Goal: Book appointment/travel/reservation

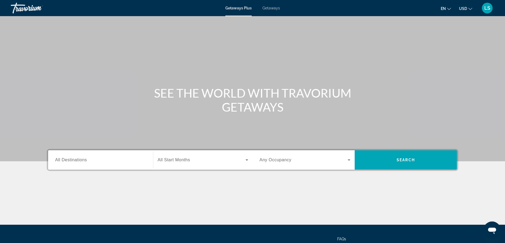
click at [84, 159] on span "All Destinations" at bounding box center [71, 160] width 32 height 5
click at [84, 159] on input "Destination All Destinations" at bounding box center [100, 160] width 91 height 6
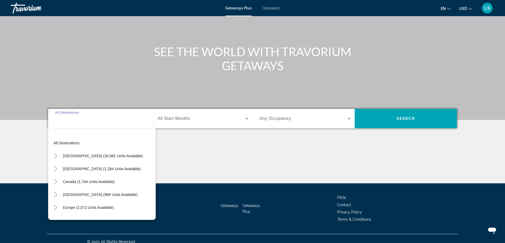
scroll to position [48, 0]
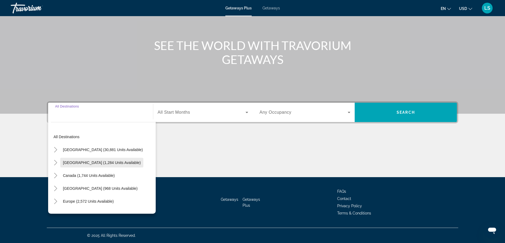
click at [75, 161] on span "[GEOGRAPHIC_DATA] (1,284 units available)" at bounding box center [102, 163] width 78 height 4
type input "**********"
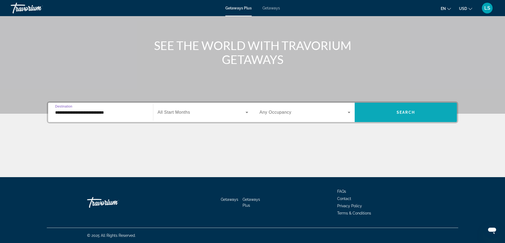
click at [403, 110] on span "Search" at bounding box center [406, 112] width 18 height 4
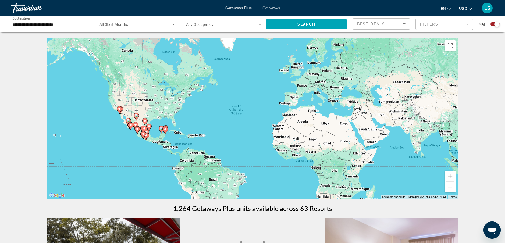
click at [130, 131] on div "To activate drag with keyboard, press Alt + Enter. Once in keyboard drag state,…" at bounding box center [253, 118] width 412 height 161
click at [131, 127] on icon "Main content" at bounding box center [130, 126] width 5 height 7
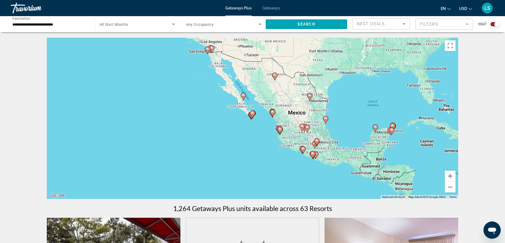
click at [251, 116] on gmp-advanced-marker "Main content" at bounding box center [252, 114] width 5 height 8
type input "**********"
click at [251, 116] on gmp-advanced-marker "Main content" at bounding box center [252, 114] width 5 height 8
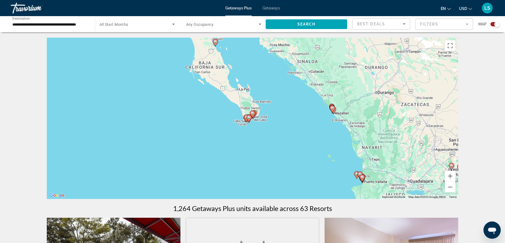
click at [248, 119] on icon "Main content" at bounding box center [249, 118] width 5 height 7
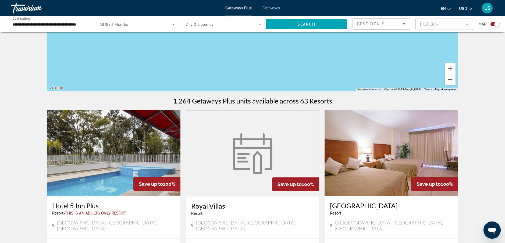
scroll to position [54, 0]
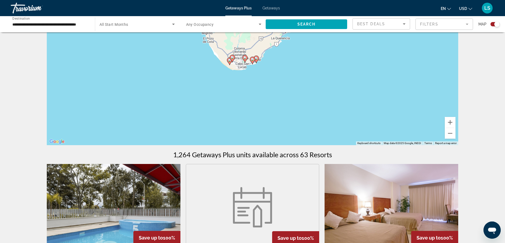
click at [246, 59] on icon "Main content" at bounding box center [245, 58] width 5 height 7
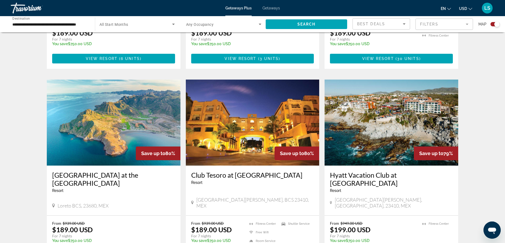
scroll to position [794, 0]
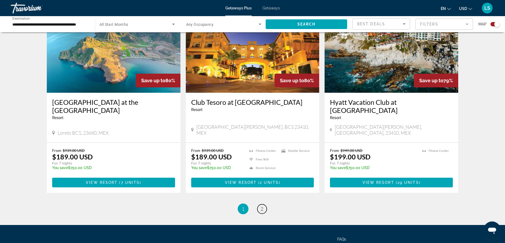
click at [263, 206] on span "2" at bounding box center [262, 209] width 3 height 6
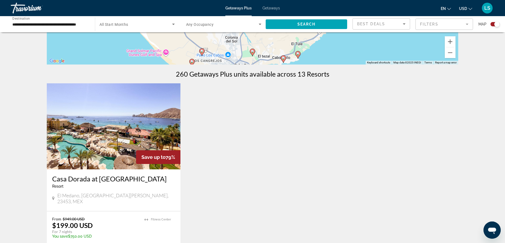
scroll to position [161, 0]
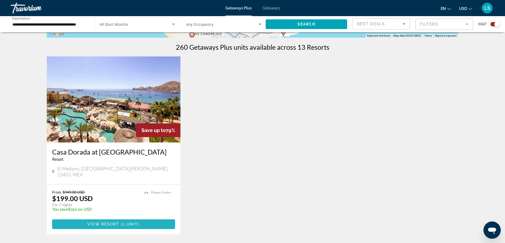
click at [110, 222] on span "View Resort" at bounding box center [103, 224] width 32 height 4
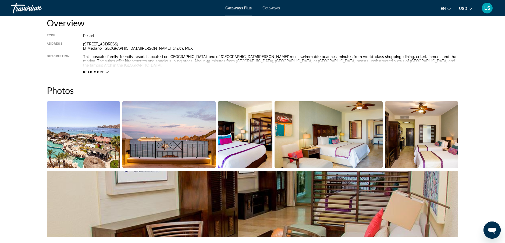
scroll to position [215, 0]
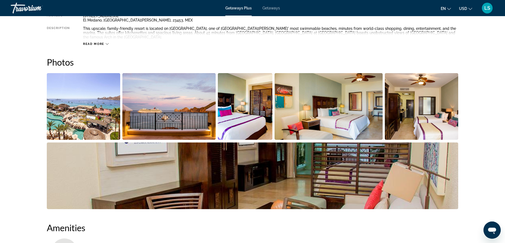
click at [107, 43] on icon "Main content" at bounding box center [107, 44] width 3 height 2
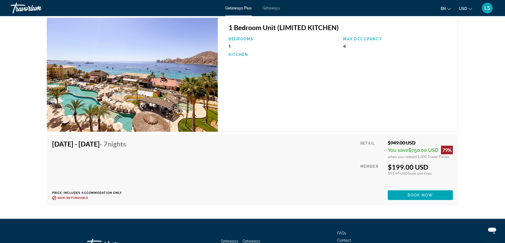
scroll to position [703, 0]
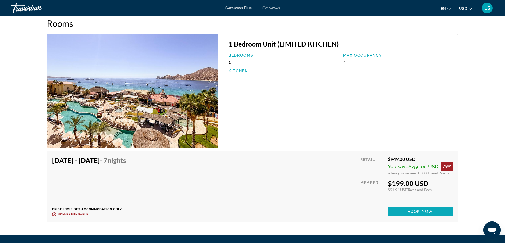
click at [414, 210] on span "Main content" at bounding box center [420, 211] width 65 height 13
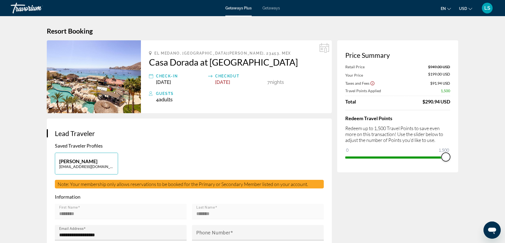
drag, startPoint x: 447, startPoint y: 158, endPoint x: 460, endPoint y: 160, distance: 13.6
click at [24, 12] on div "Travorium" at bounding box center [38, 8] width 54 height 14
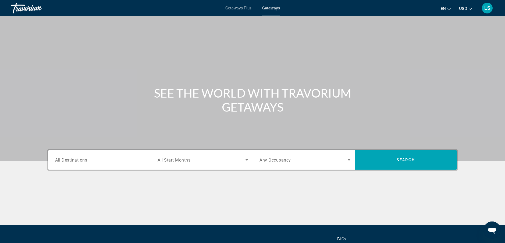
click at [487, 9] on span "LS" at bounding box center [488, 7] width 6 height 5
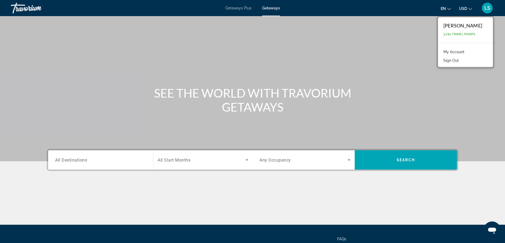
click at [460, 52] on link "My Account" at bounding box center [454, 51] width 26 height 7
